Goal: Information Seeking & Learning: Find specific fact

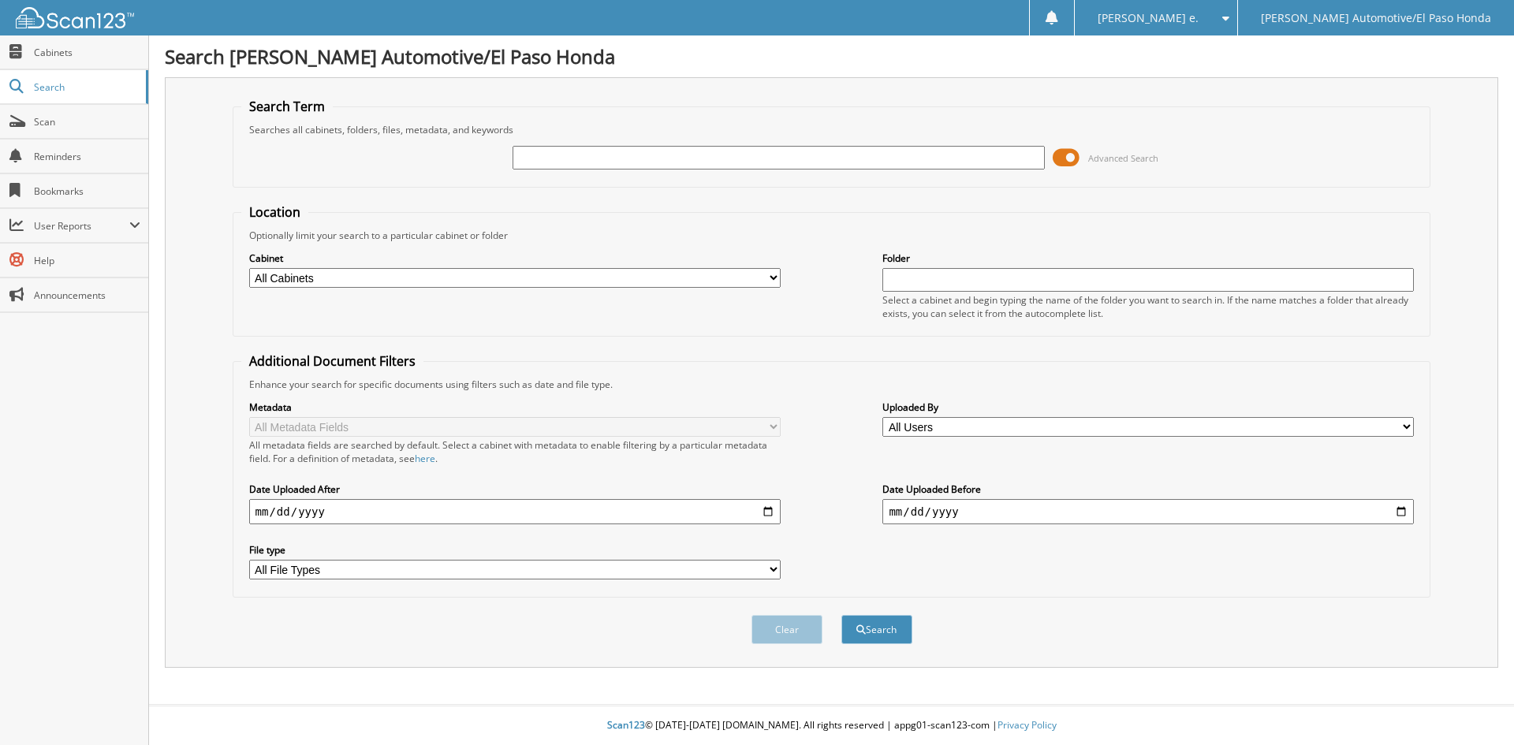
click at [573, 159] on input "text" at bounding box center [779, 158] width 532 height 24
type input "5204"
click at [540, 155] on input "text" at bounding box center [779, 158] width 532 height 24
type input "52048"
click at [875, 630] on button "Search" at bounding box center [876, 629] width 71 height 29
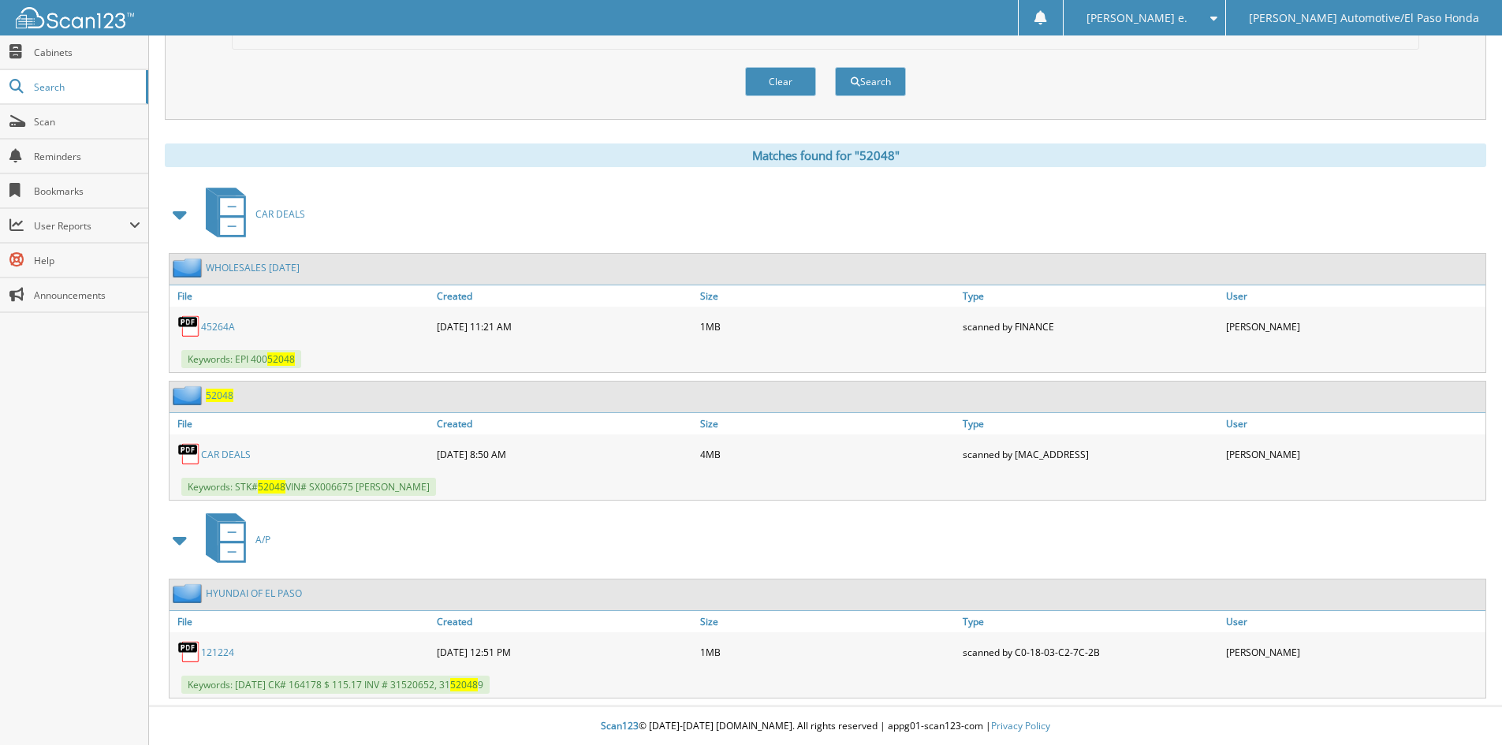
scroll to position [550, 0]
click at [214, 395] on span "52048" at bounding box center [220, 394] width 28 height 13
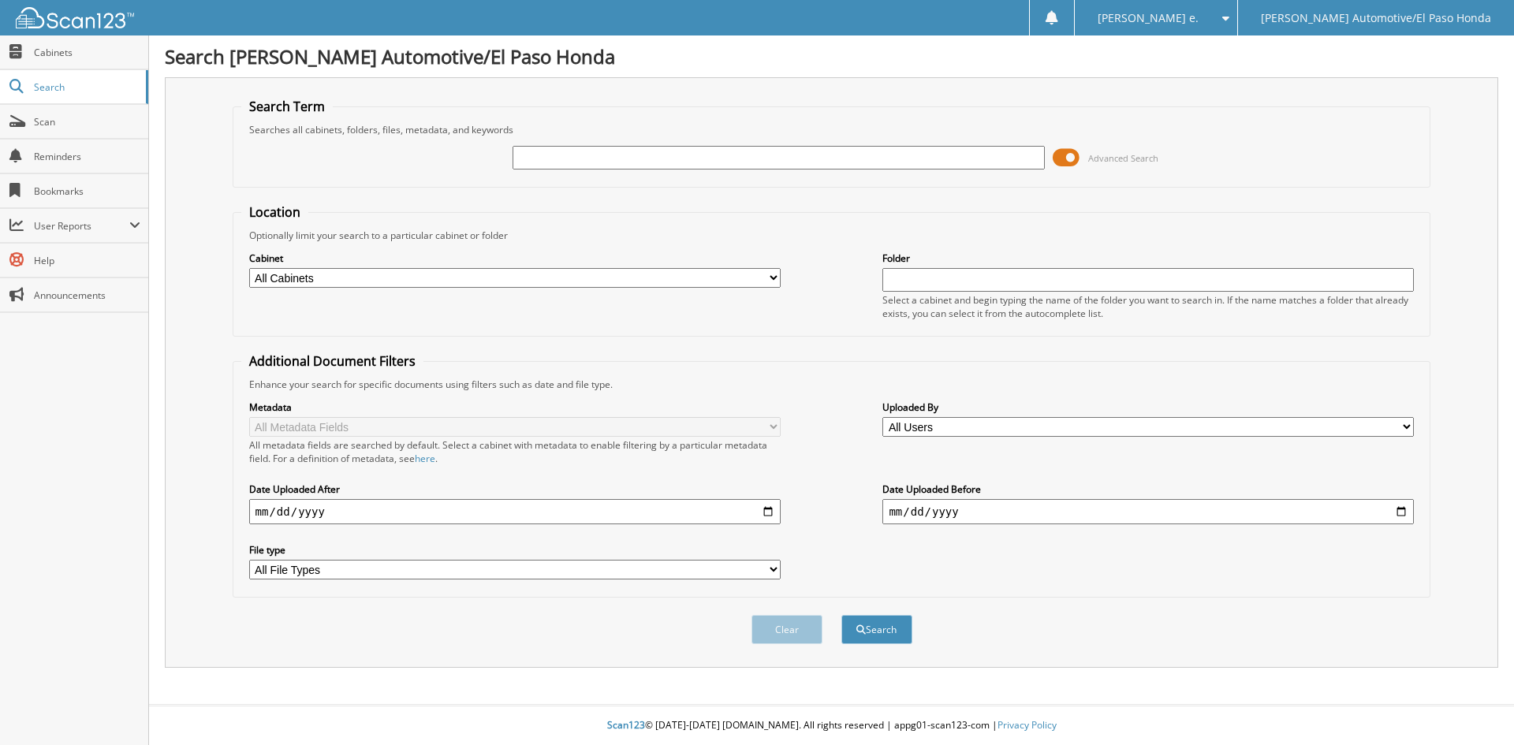
click at [561, 160] on input "text" at bounding box center [779, 158] width 532 height 24
type input "52048"
click at [878, 636] on button "Search" at bounding box center [876, 629] width 71 height 29
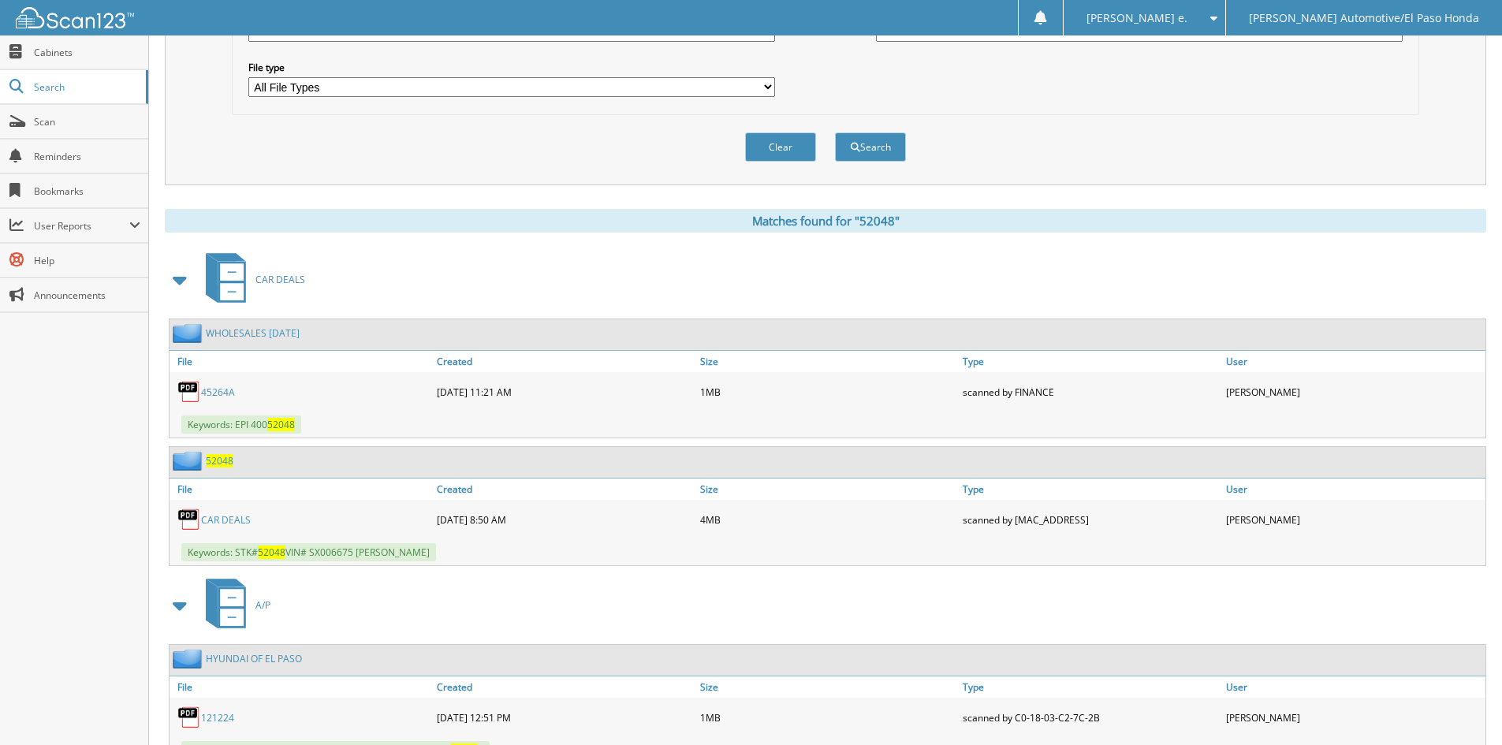
scroll to position [550, 0]
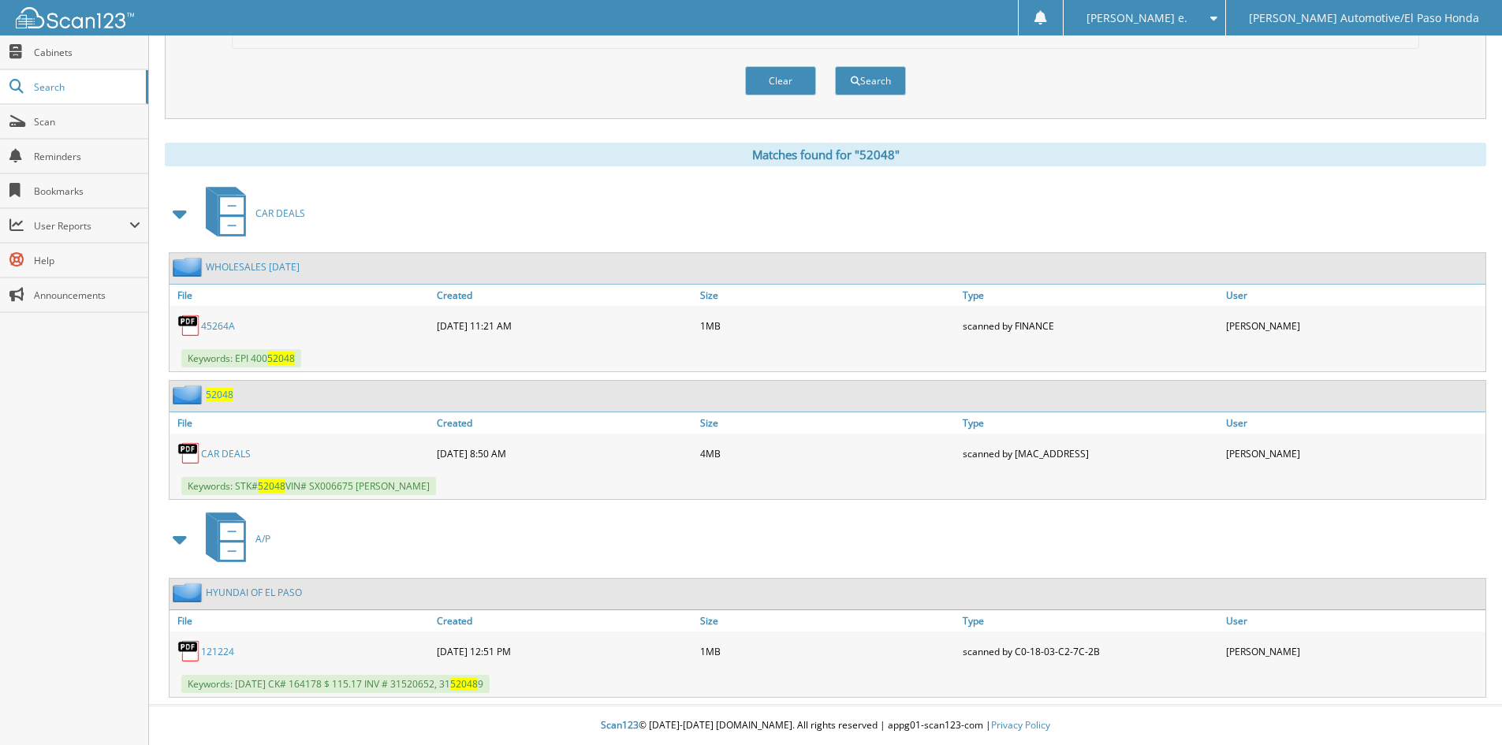
click at [239, 455] on link "CAR DEALS" at bounding box center [226, 453] width 50 height 13
click at [228, 397] on span "52048" at bounding box center [220, 394] width 28 height 13
